Goal: Information Seeking & Learning: Check status

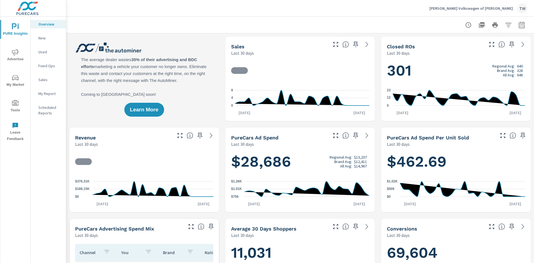
click at [523, 24] on icon "button" at bounding box center [521, 25] width 7 height 7
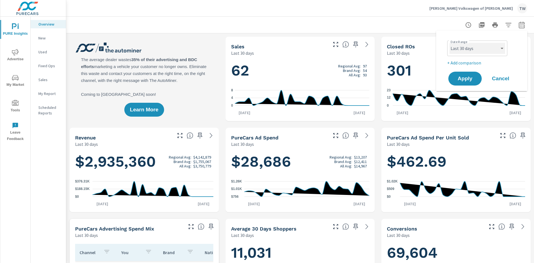
click at [489, 48] on select "Custom [DATE] Last week Last 7 days Last 14 days Last 30 days Last 45 days Last…" at bounding box center [477, 48] width 56 height 11
click at [449, 43] on select "Custom [DATE] Last week Last 7 days Last 14 days Last 30 days Last 45 days Last…" at bounding box center [477, 48] width 56 height 11
select select "Last month"
click at [460, 81] on span "Apply" at bounding box center [465, 78] width 23 height 5
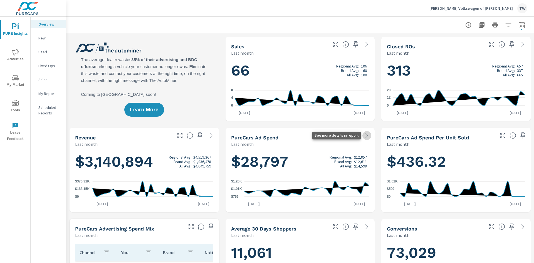
click at [368, 138] on icon at bounding box center [366, 135] width 7 height 7
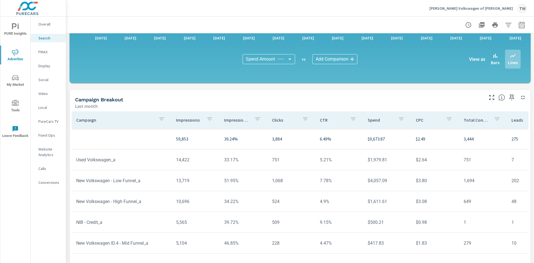
scroll to position [363, 0]
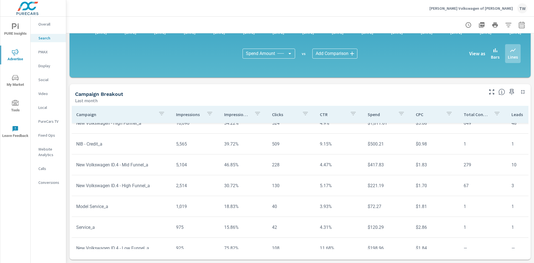
scroll to position [1, 0]
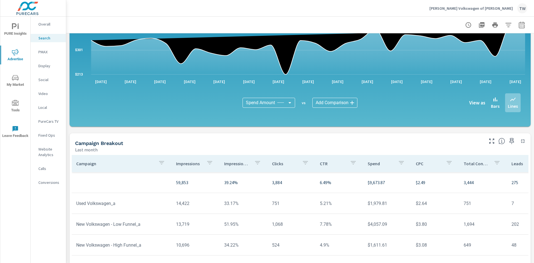
scroll to position [363, 0]
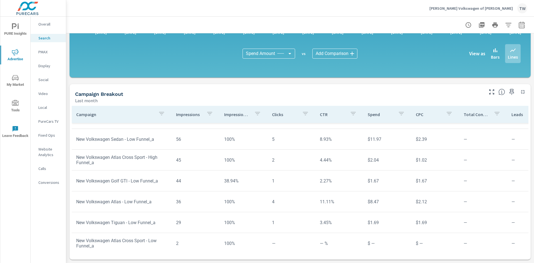
scroll to position [597, 0]
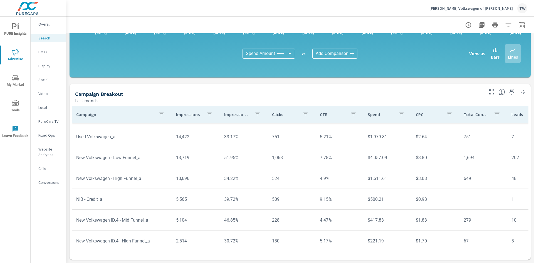
scroll to position [17, 0]
click at [373, 115] on p "Spend" at bounding box center [381, 115] width 26 height 6
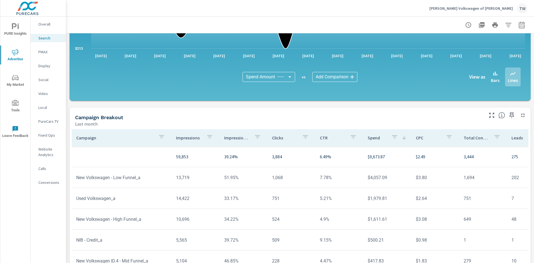
scroll to position [339, 0]
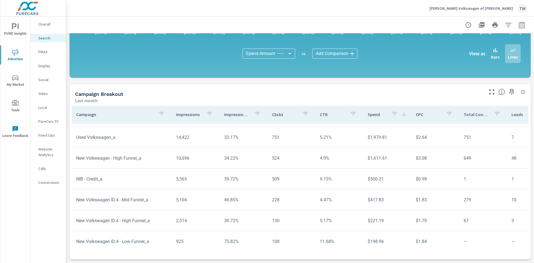
scroll to position [15, 0]
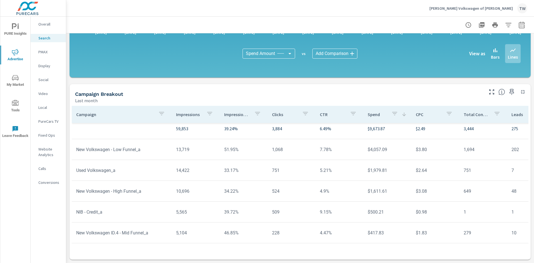
scroll to position [7, 0]
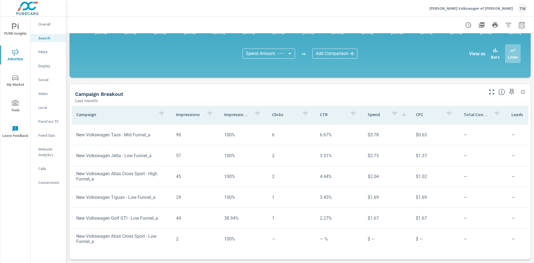
scroll to position [604, 0]
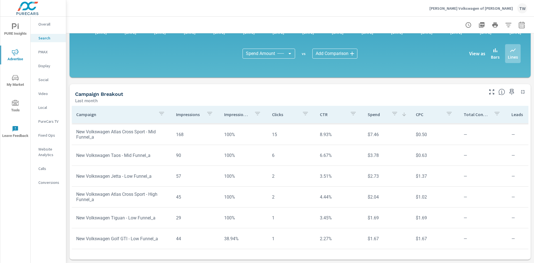
scroll to position [582, 0]
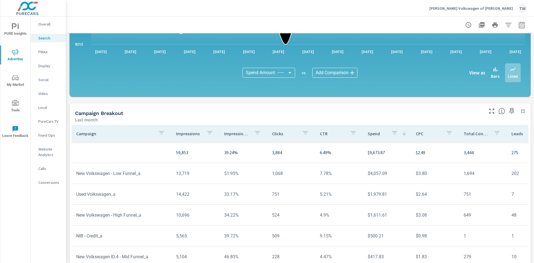
scroll to position [351, 0]
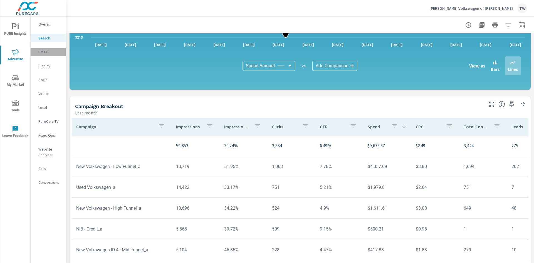
click at [44, 51] on p "PMAX" at bounding box center [49, 52] width 23 height 6
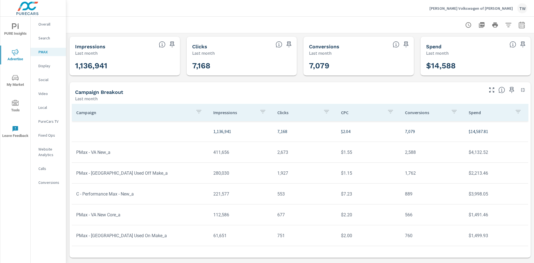
click at [521, 31] on div at bounding box center [300, 25] width 454 height 16
click at [522, 26] on icon "button" at bounding box center [522, 26] width 4 height 2
select select "Last month"
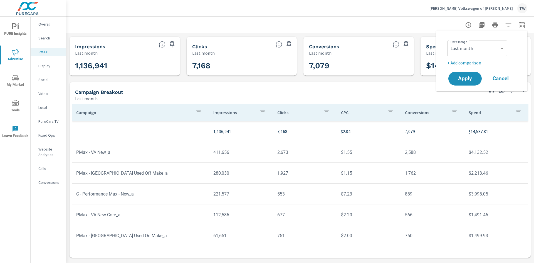
click at [522, 26] on icon "button" at bounding box center [522, 26] width 4 height 2
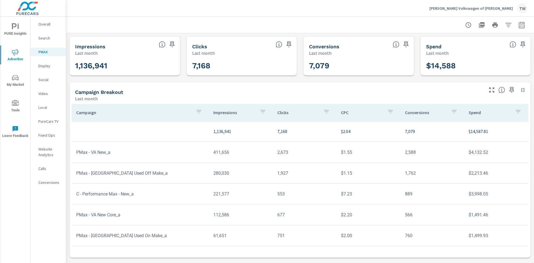
click at [478, 111] on p "Spend" at bounding box center [490, 113] width 42 height 6
click at [478, 111] on p "Spend" at bounding box center [486, 113] width 35 height 6
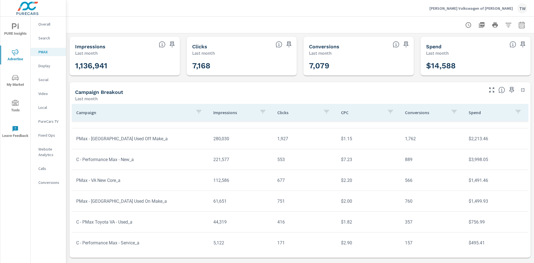
scroll to position [41, 0]
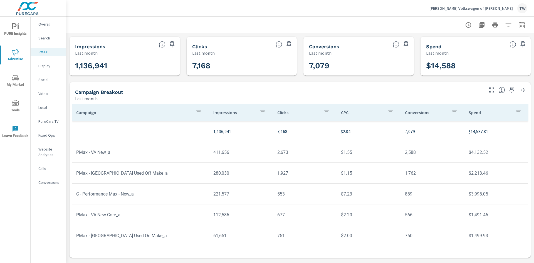
scroll to position [41, 0]
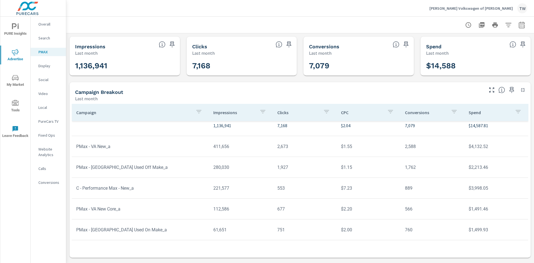
scroll to position [41, 0]
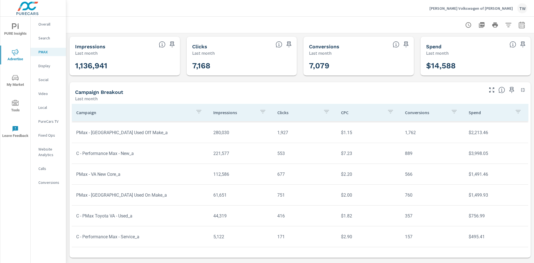
click at [45, 81] on p "Social" at bounding box center [49, 80] width 23 height 6
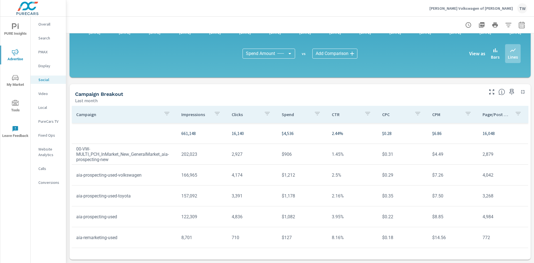
scroll to position [41, 0]
